Goal: Task Accomplishment & Management: Manage account settings

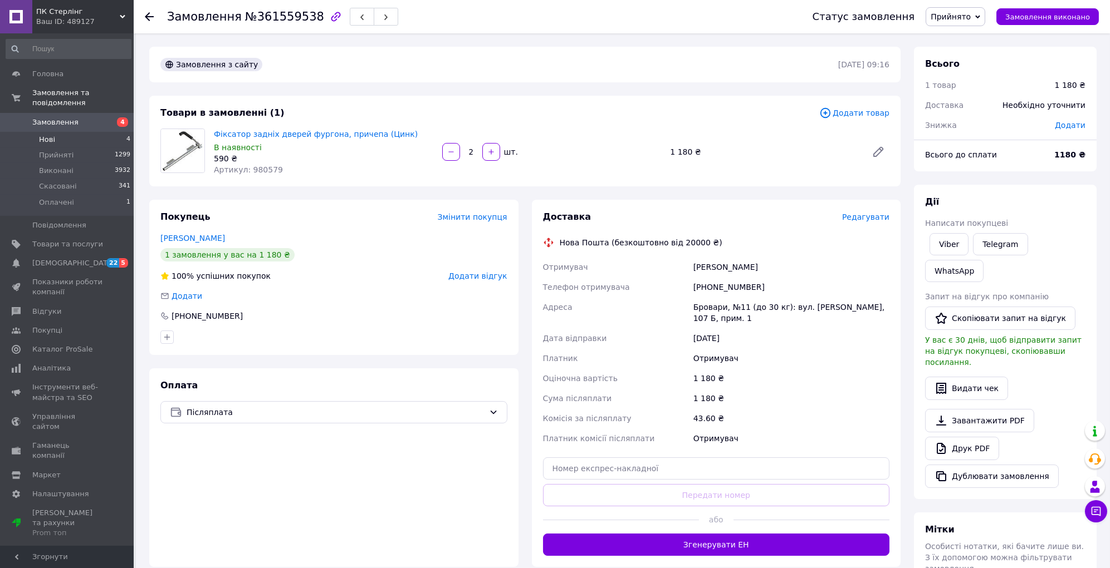
click at [55, 132] on li "Нові 4" at bounding box center [68, 140] width 137 height 16
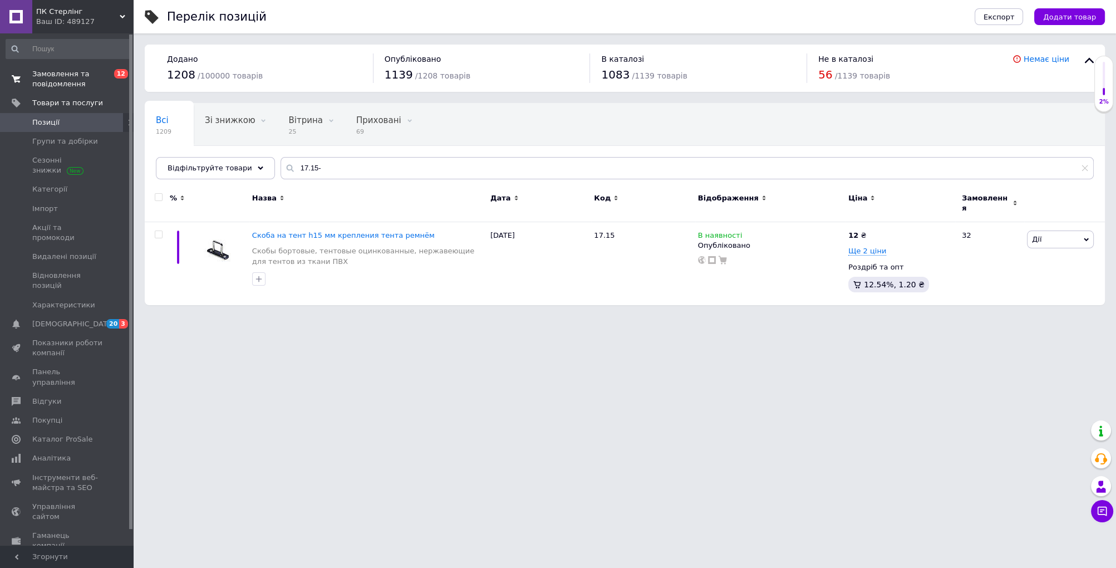
click at [52, 88] on span "Замовлення та повідомлення" at bounding box center [67, 79] width 71 height 20
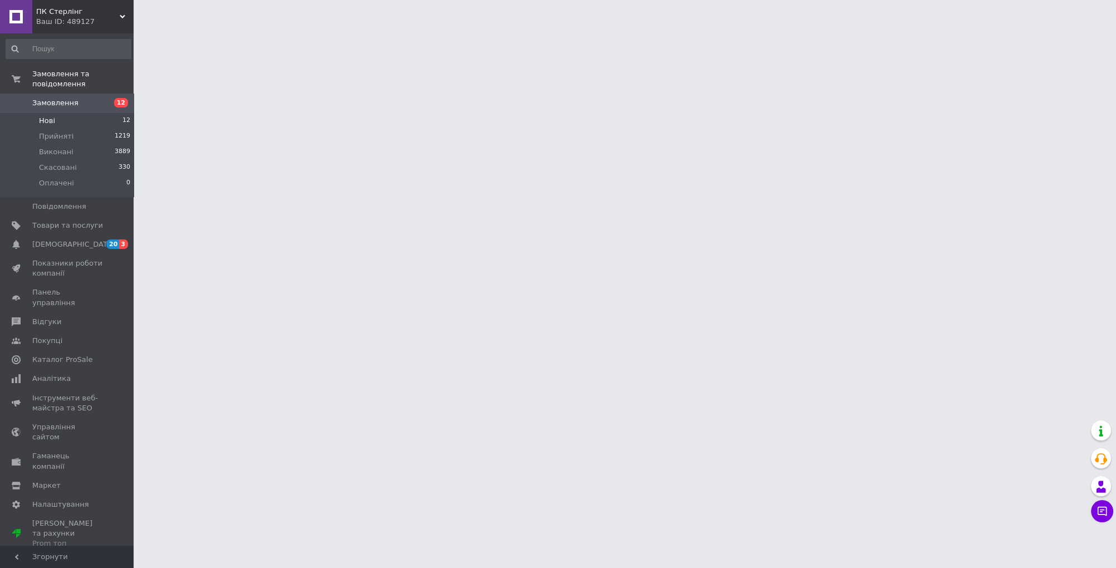
click at [54, 115] on li "Нові 12" at bounding box center [68, 121] width 137 height 16
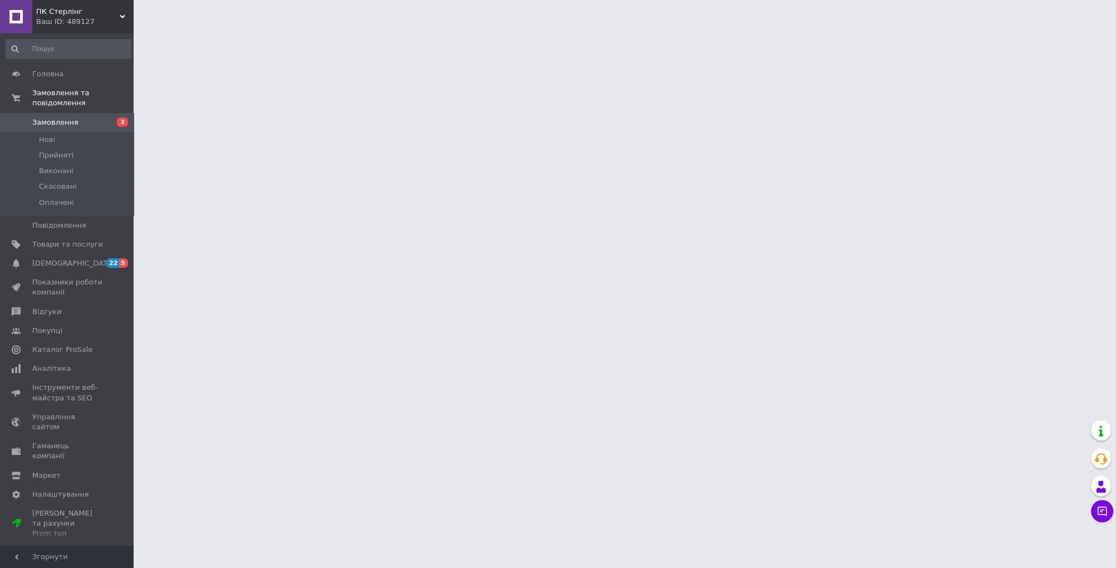
click at [43, 117] on span "Замовлення" at bounding box center [55, 122] width 46 height 10
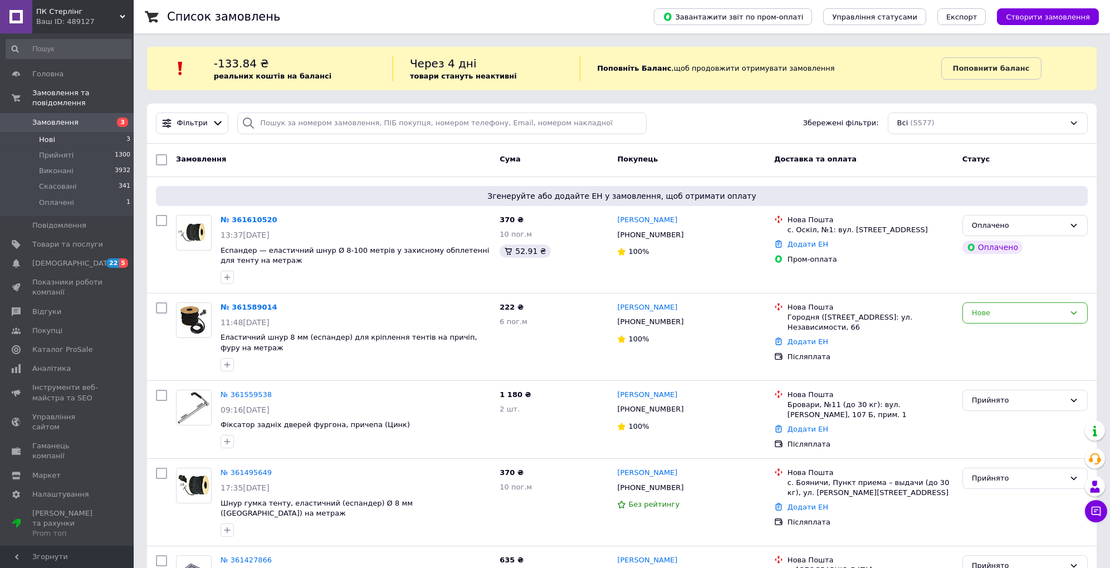
click at [66, 132] on li "Нові 3" at bounding box center [68, 140] width 137 height 16
